Goal: Communication & Community: Answer question/provide support

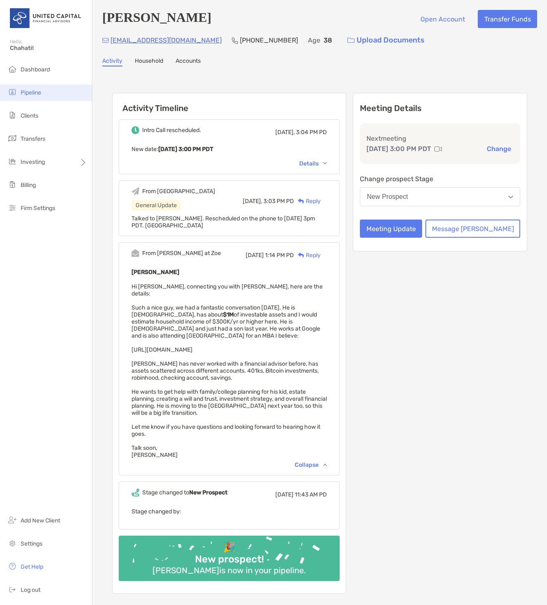
click at [31, 92] on span "Pipeline" at bounding box center [31, 92] width 21 height 7
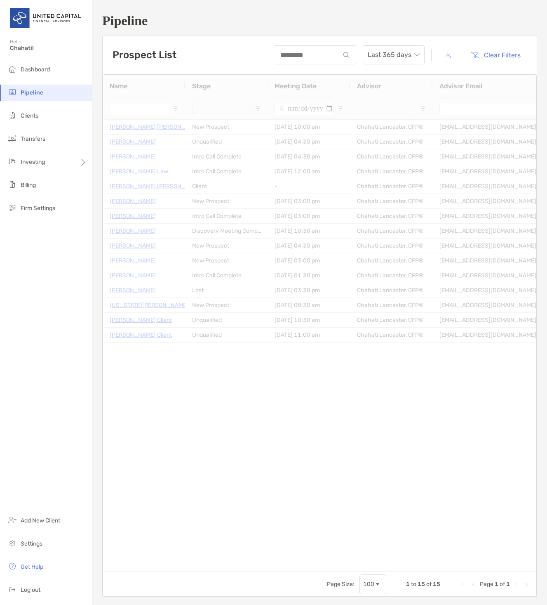
type input "**********"
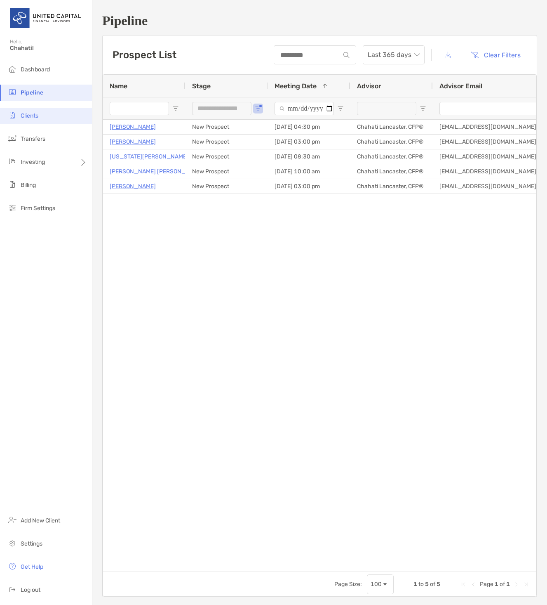
click at [55, 115] on li "Clients" at bounding box center [46, 116] width 92 height 16
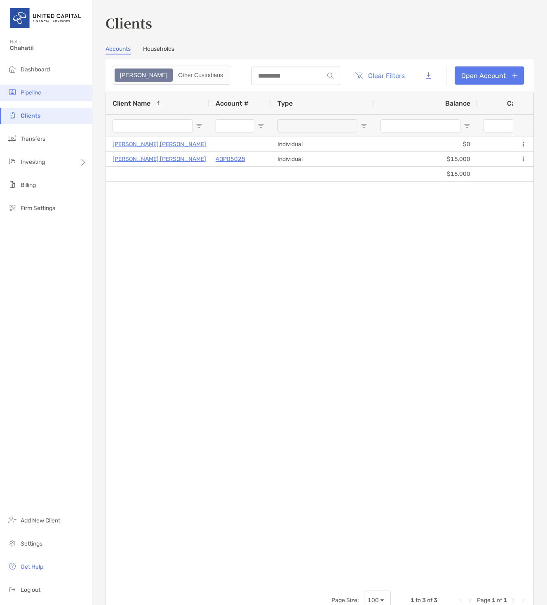
click at [53, 94] on li "Pipeline" at bounding box center [46, 93] width 92 height 16
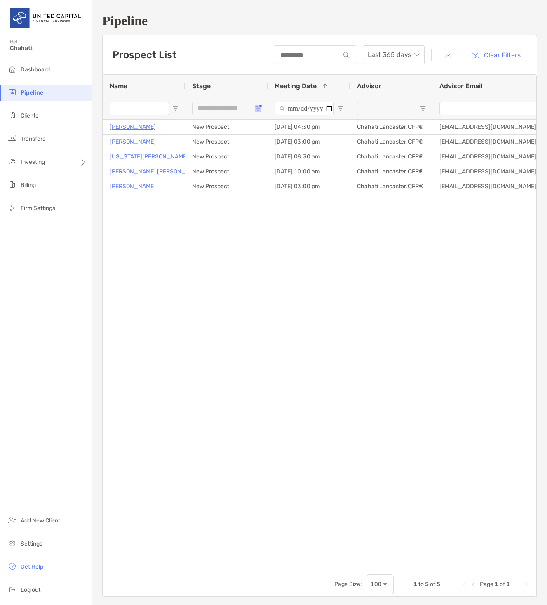
click at [259, 111] on span "Open Filter Menu" at bounding box center [258, 108] width 7 height 7
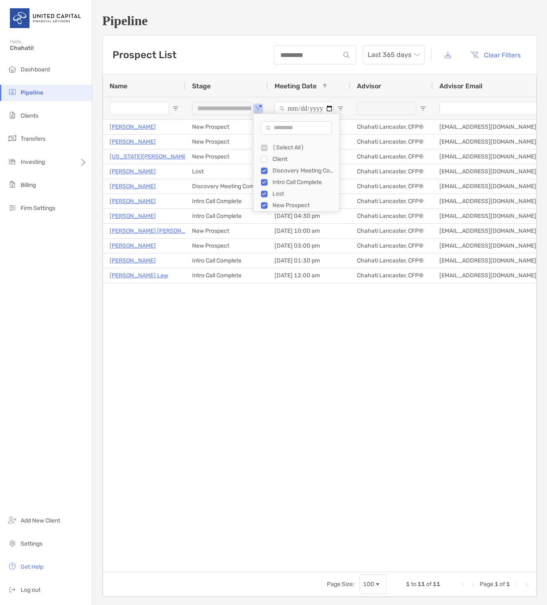
type input "**********"
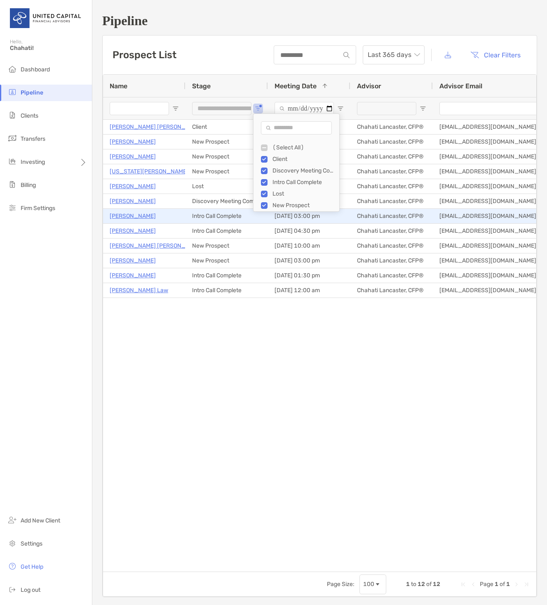
click at [123, 217] on p "Eric Stephan" at bounding box center [133, 216] width 46 height 10
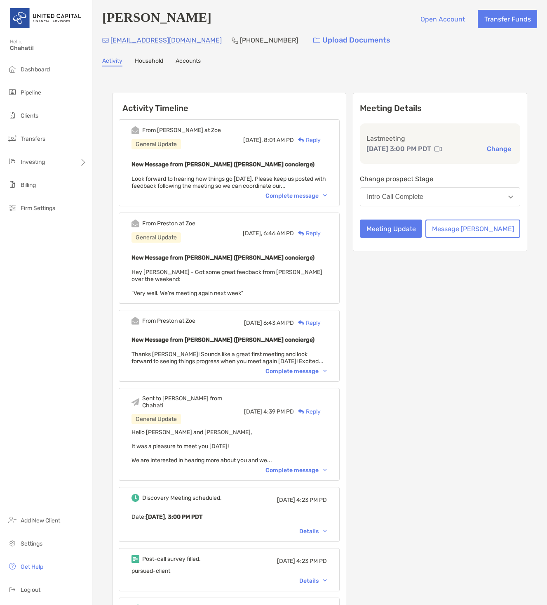
click at [321, 407] on div "Reply" at bounding box center [307, 411] width 27 height 9
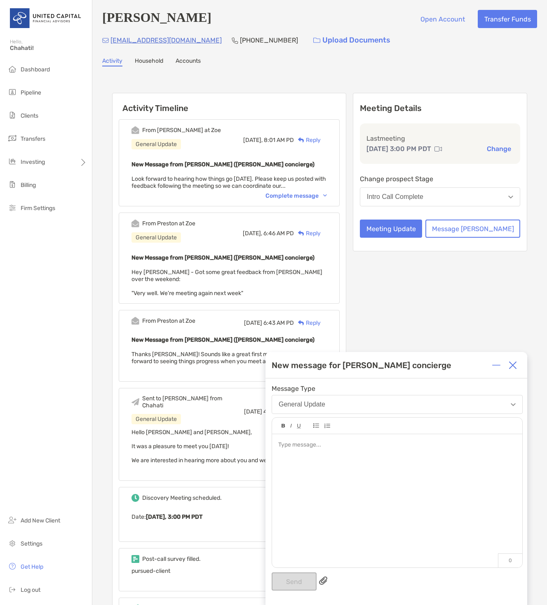
click at [513, 366] on img at bounding box center [513, 365] width 8 height 8
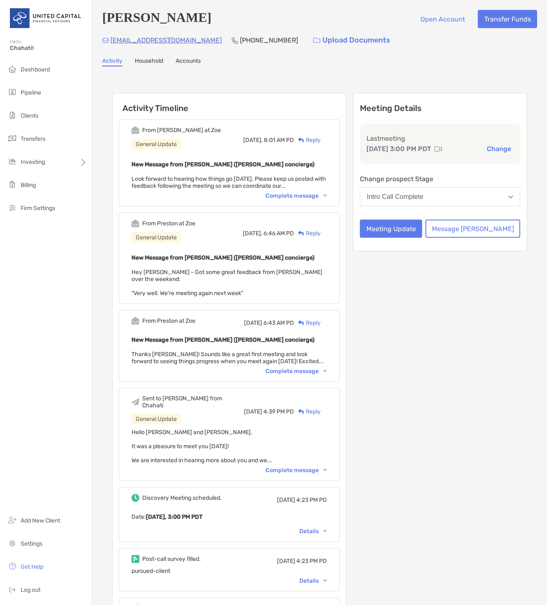
click at [300, 466] on div "Complete message" at bounding box center [296, 469] width 61 height 7
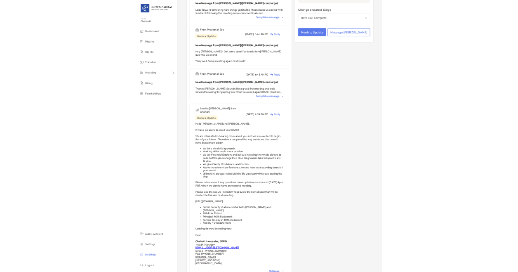
scroll to position [165, 0]
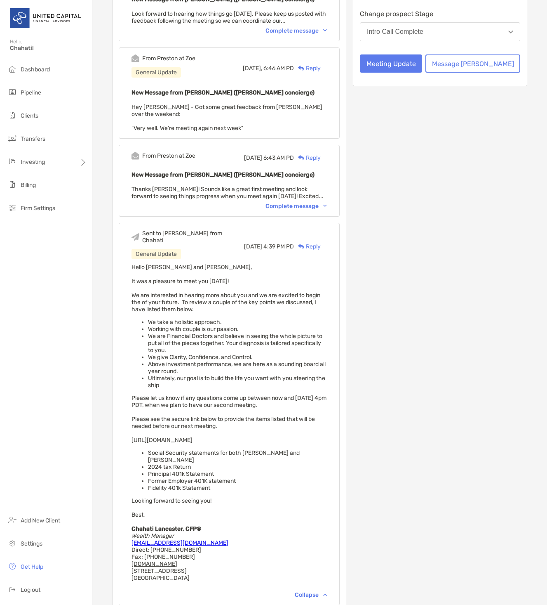
drag, startPoint x: 136, startPoint y: 252, endPoint x: 316, endPoint y: 542, distance: 341.3
click at [316, 542] on div "Hello Eric and Melissa, It was a pleasure to meet you today! We are interested …" at bounding box center [229, 426] width 195 height 325
copy span "Hello Eric and Melissa, It was a pleasure to meet you today! We are interested …"
click at [262, 470] on div "Hello Eric and Melissa, It was a pleasure to meet you today! We are interested …" at bounding box center [229, 426] width 195 height 325
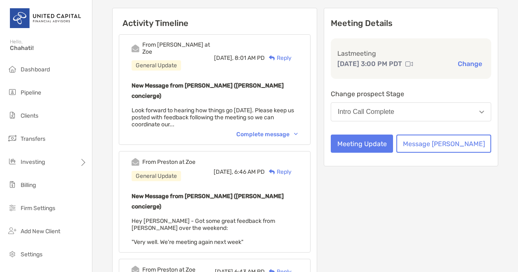
scroll to position [0, 0]
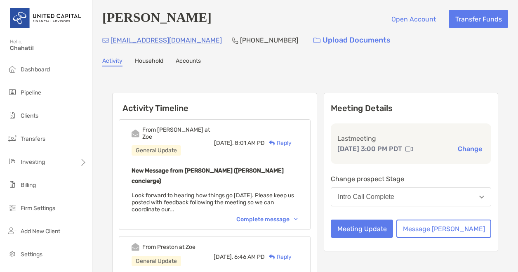
drag, startPoint x: 179, startPoint y: 42, endPoint x: 169, endPoint y: 43, distance: 10.3
click at [148, 49] on div "ericstephan2003@yahoo.com" at bounding box center [162, 40] width 120 height 18
drag, startPoint x: 205, startPoint y: 42, endPoint x: 110, endPoint y: 43, distance: 95.3
click at [110, 43] on div "ericstephan2003@yahoo.com (818) 419-8631 Upload Documents" at bounding box center [305, 40] width 406 height 18
copy p "ericstephan2003@yahoo.com"
